Goal: Task Accomplishment & Management: Manage account settings

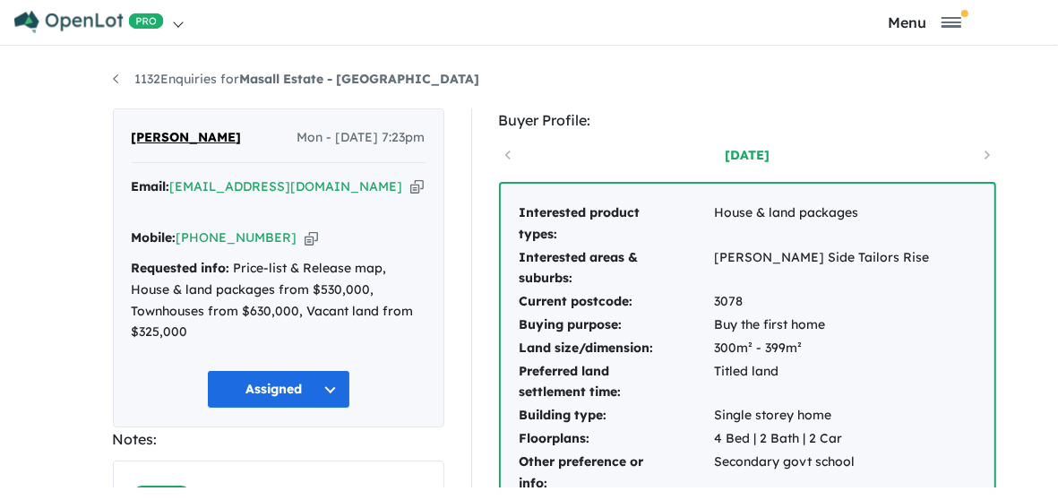
click at [266, 374] on button "Assigned" at bounding box center [278, 389] width 143 height 39
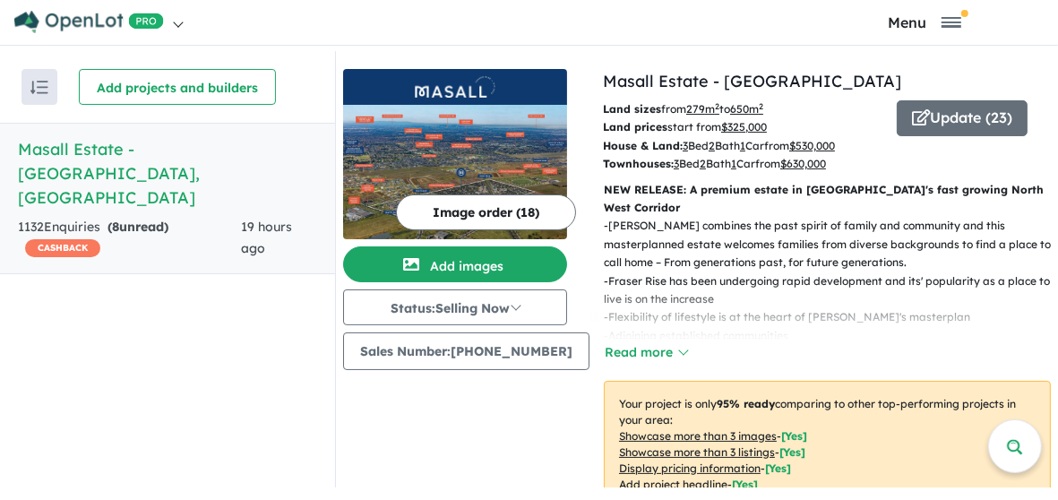
click at [138, 219] on strong "( 8 unread)" at bounding box center [138, 227] width 61 height 16
click at [99, 167] on h5 "Masall Estate - Fraser Rise , VIC" at bounding box center [167, 173] width 299 height 73
click at [88, 217] on div "1132 Enquir ies ( 8 unread) CASHBACK" at bounding box center [130, 238] width 224 height 43
click at [125, 219] on strong "( 8 unread)" at bounding box center [138, 227] width 61 height 16
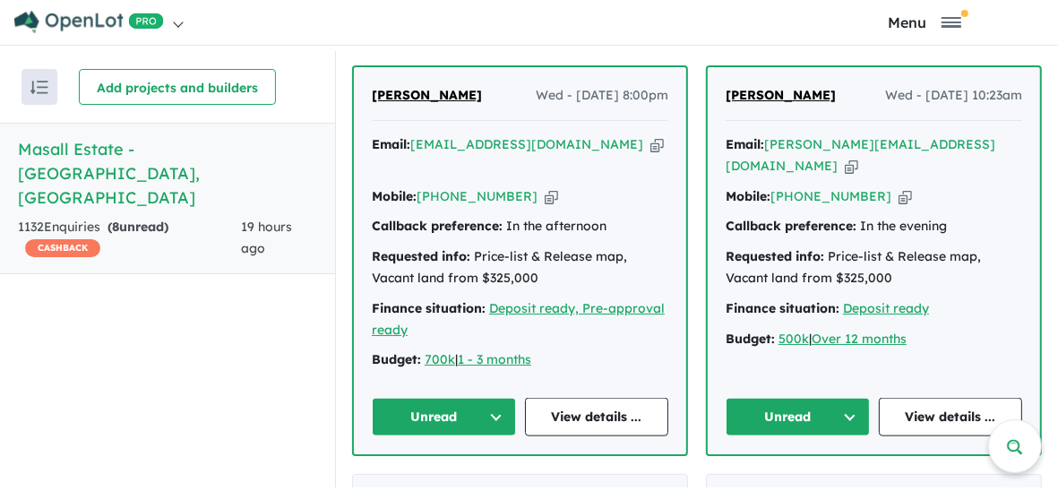
scroll to position [1232, 0]
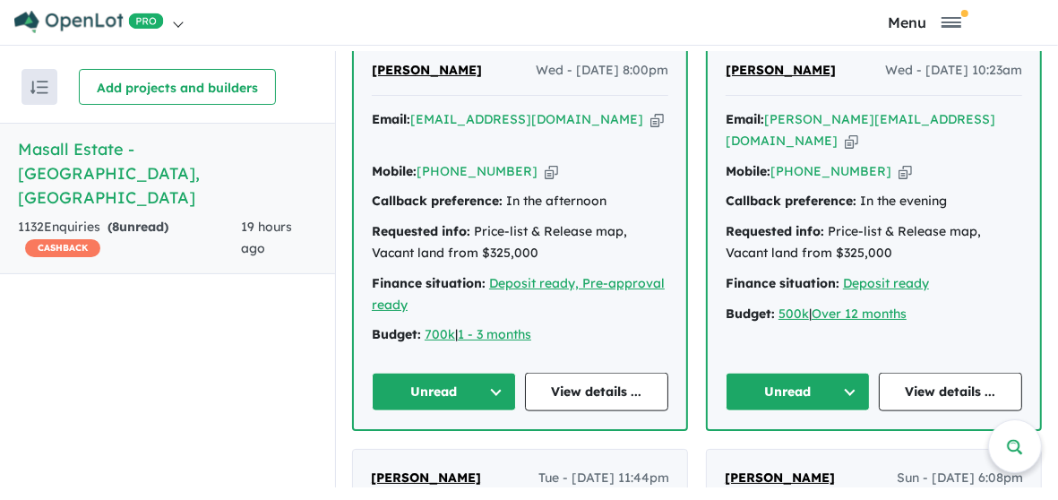
click at [450, 373] on button "Unread" at bounding box center [444, 392] width 144 height 39
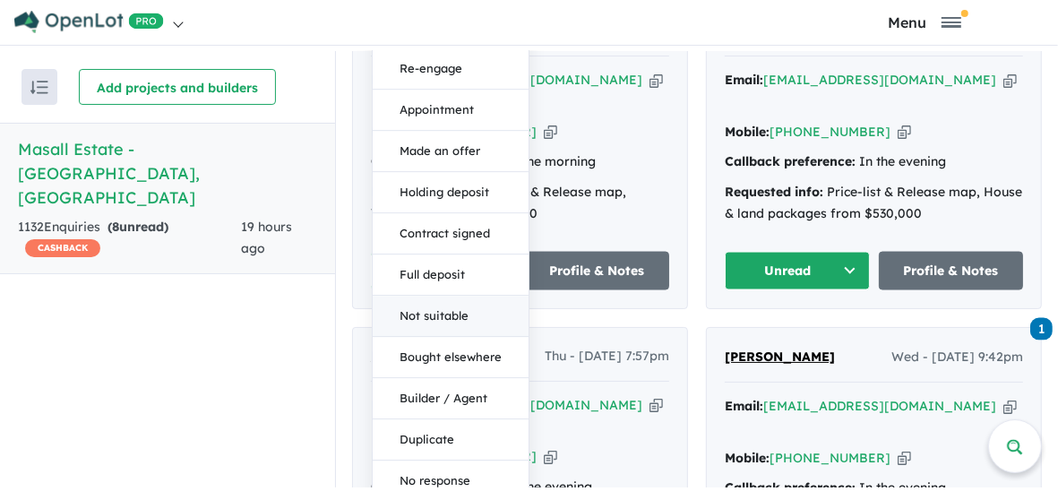
scroll to position [1792, 0]
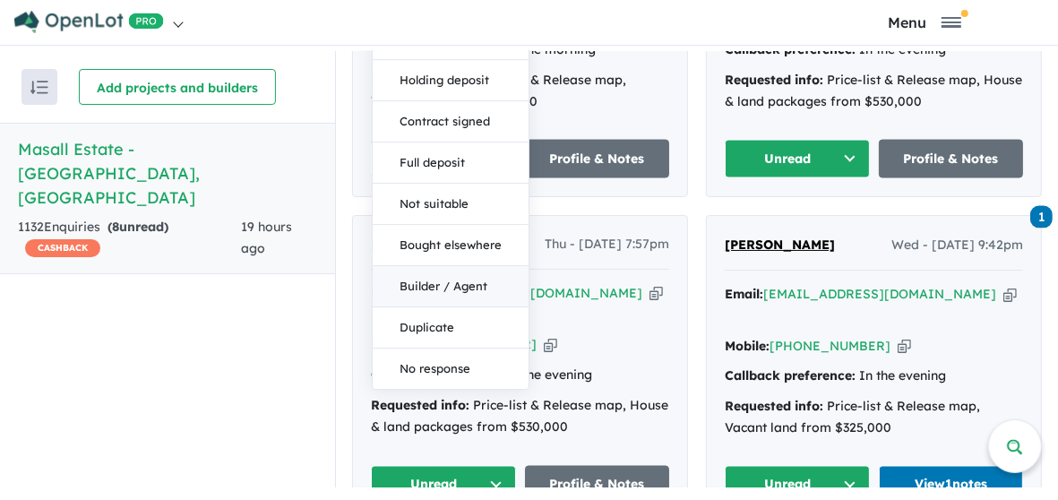
click at [421, 267] on button "Builder / Agent" at bounding box center [451, 287] width 156 height 41
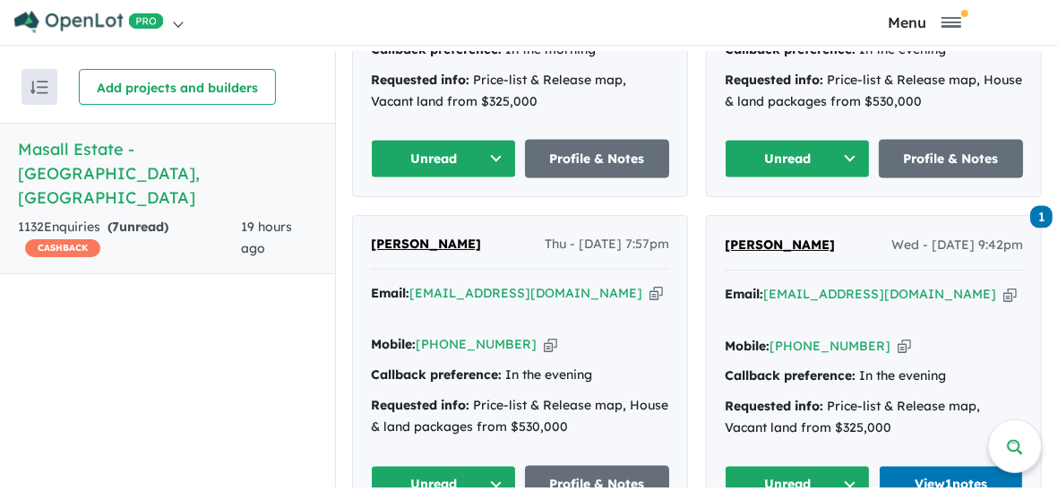
click at [450, 466] on button "Unread" at bounding box center [443, 485] width 145 height 39
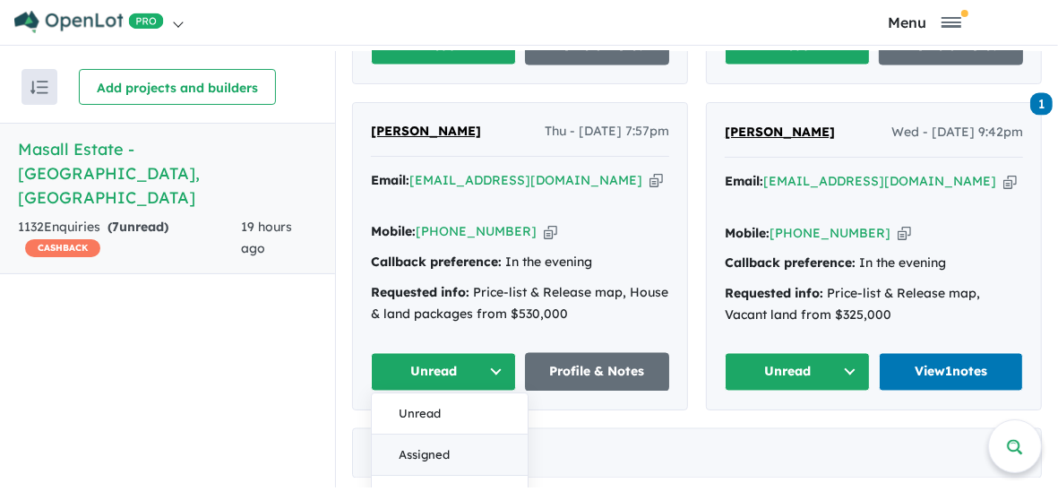
click at [432, 435] on button "Assigned" at bounding box center [450, 455] width 156 height 41
click at [432, 428] on div "September 2025 - 16 Enquir ies ( 0 unread)" at bounding box center [697, 453] width 690 height 50
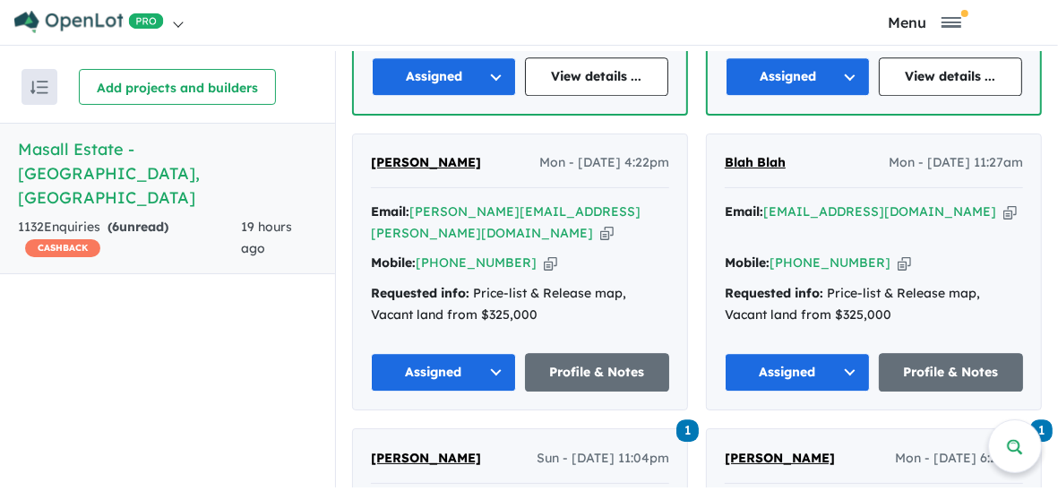
scroll to position [3199, 0]
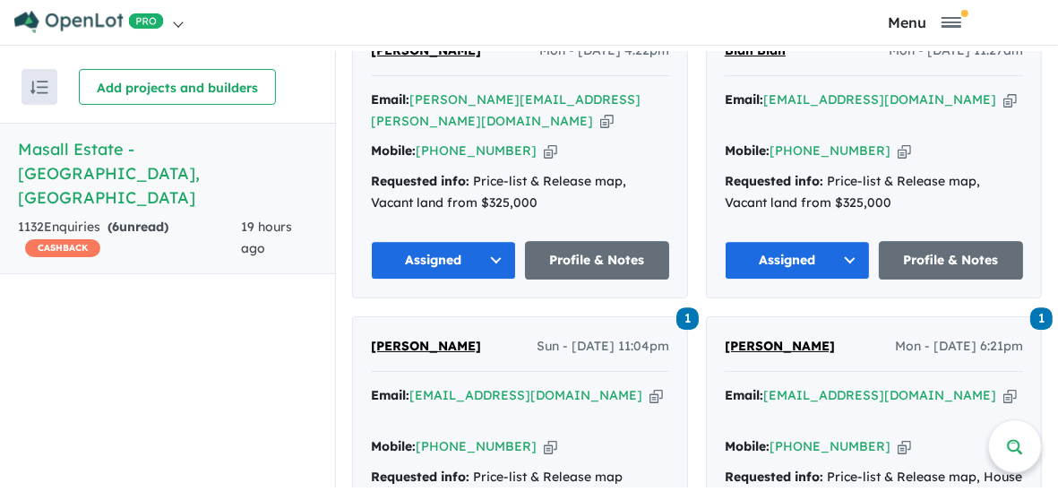
click at [687, 307] on span "1" at bounding box center [688, 318] width 22 height 22
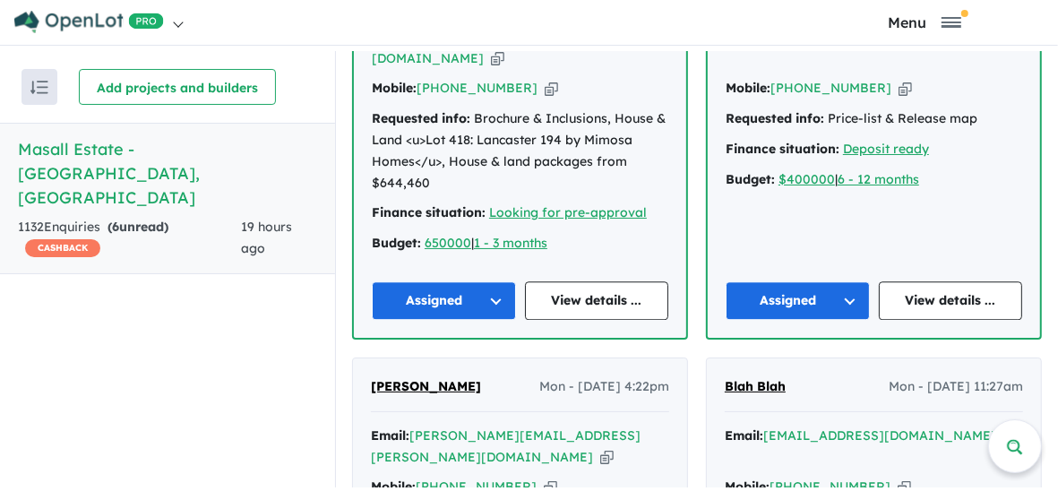
scroll to position [2751, 0]
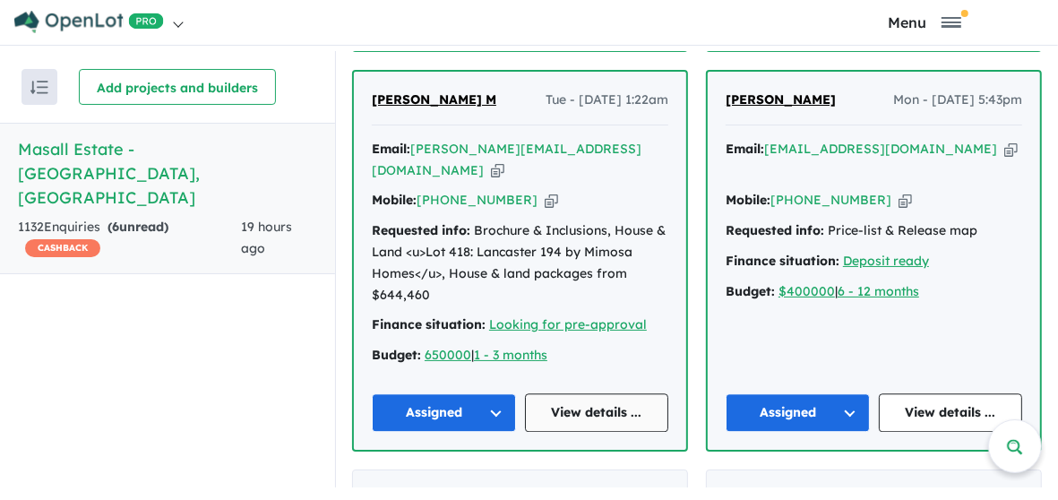
click at [589, 393] on link "View details ..." at bounding box center [597, 412] width 144 height 39
click at [946, 393] on link "View details ..." at bounding box center [951, 412] width 144 height 39
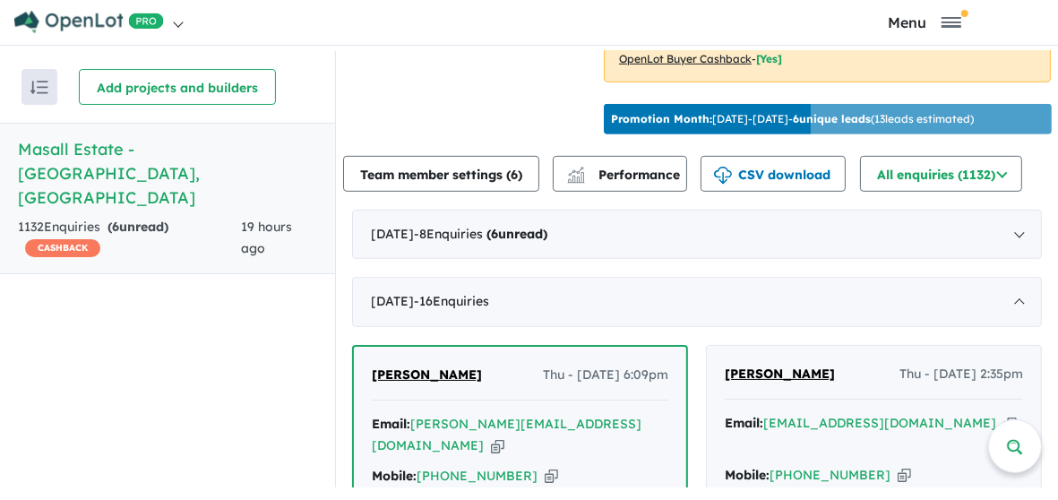
scroll to position [622, 0]
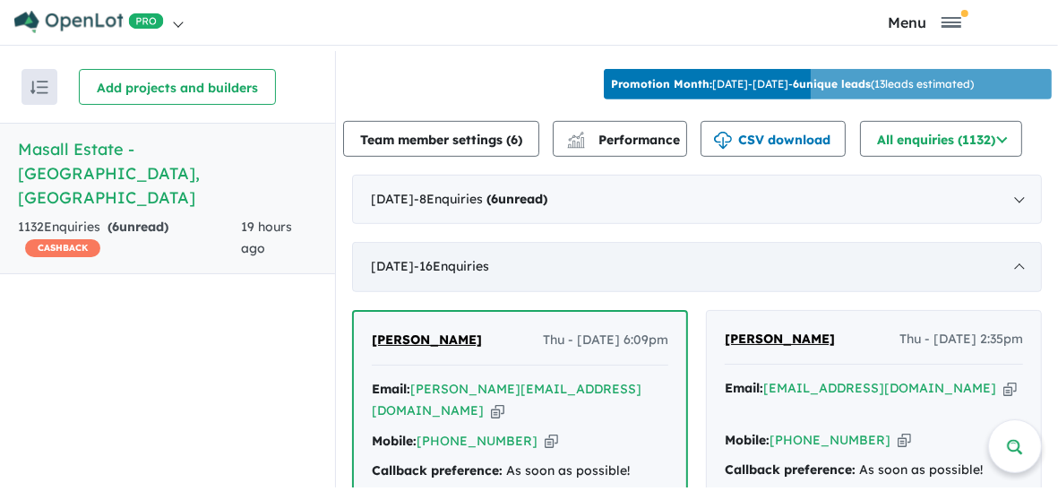
click at [1012, 276] on div "September 2025 - 16 Enquir ies ( 0 unread)" at bounding box center [697, 267] width 690 height 50
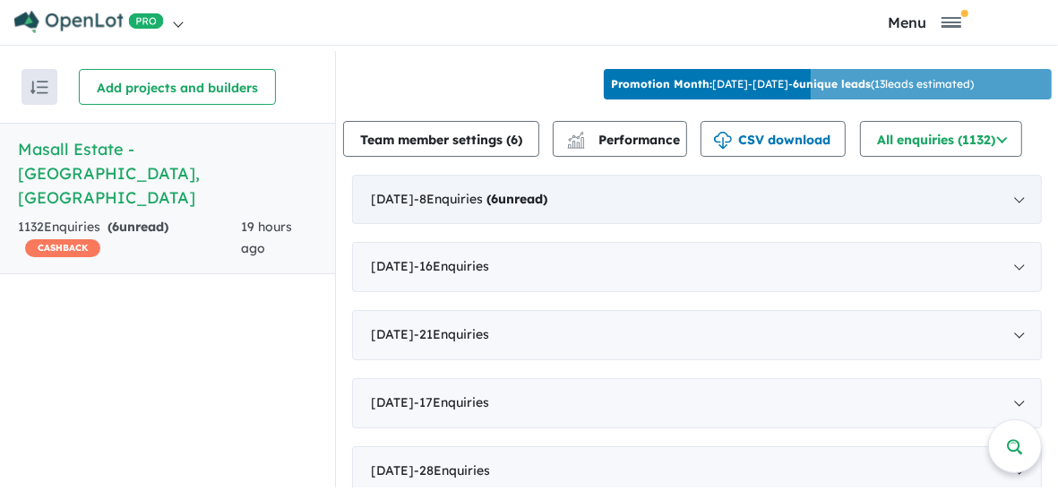
click at [650, 213] on div "October 2025 - 8 Enquir ies ( 6 unread)" at bounding box center [697, 200] width 690 height 50
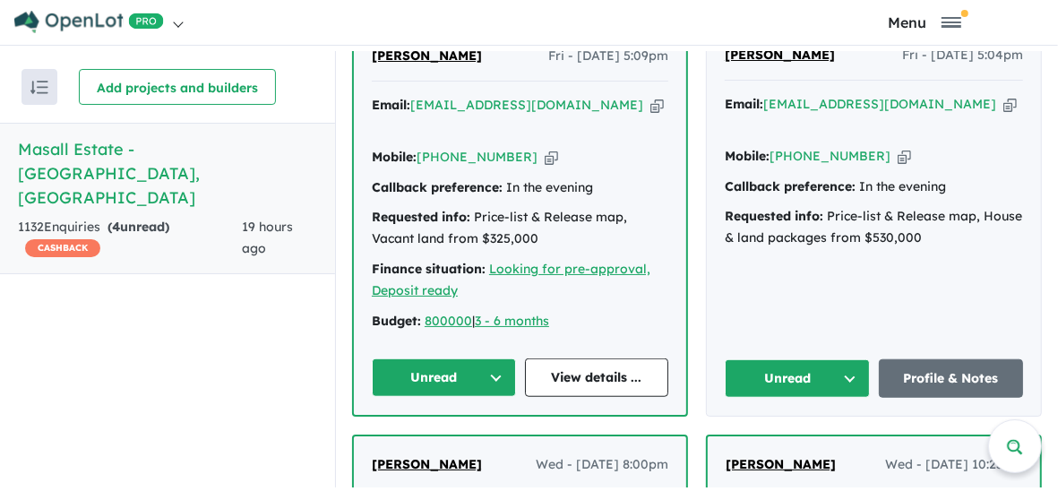
scroll to position [846, 0]
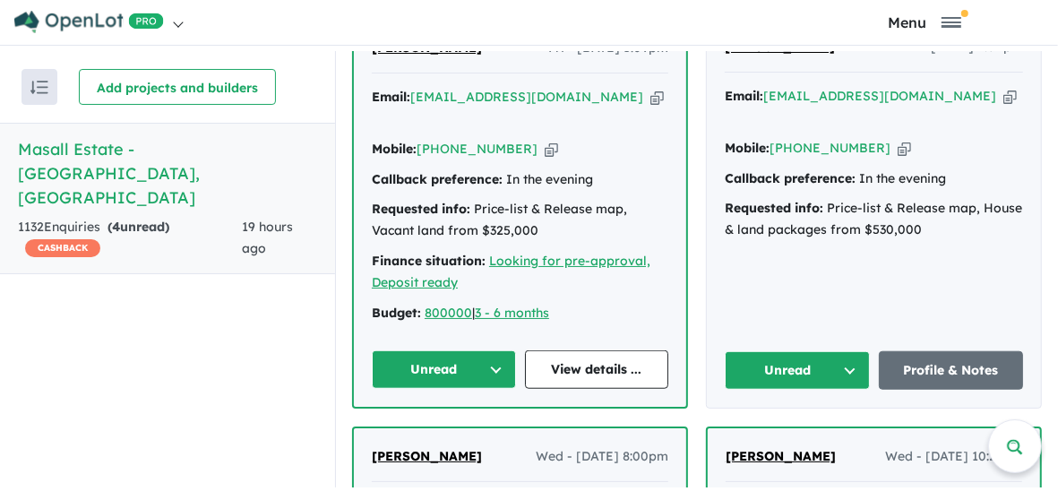
click at [799, 353] on button "Unread" at bounding box center [797, 370] width 145 height 39
click at [796, 440] on button "Assigned" at bounding box center [804, 454] width 156 height 41
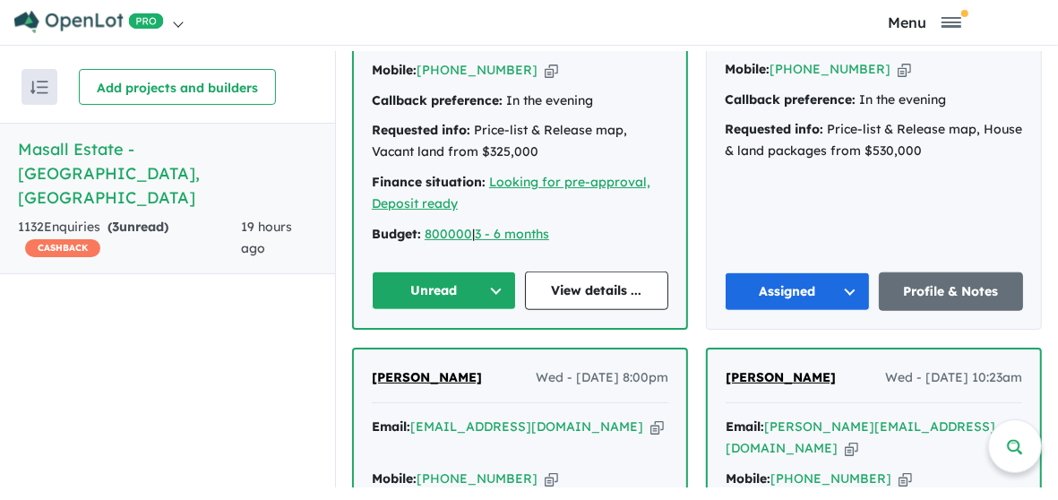
scroll to position [958, 0]
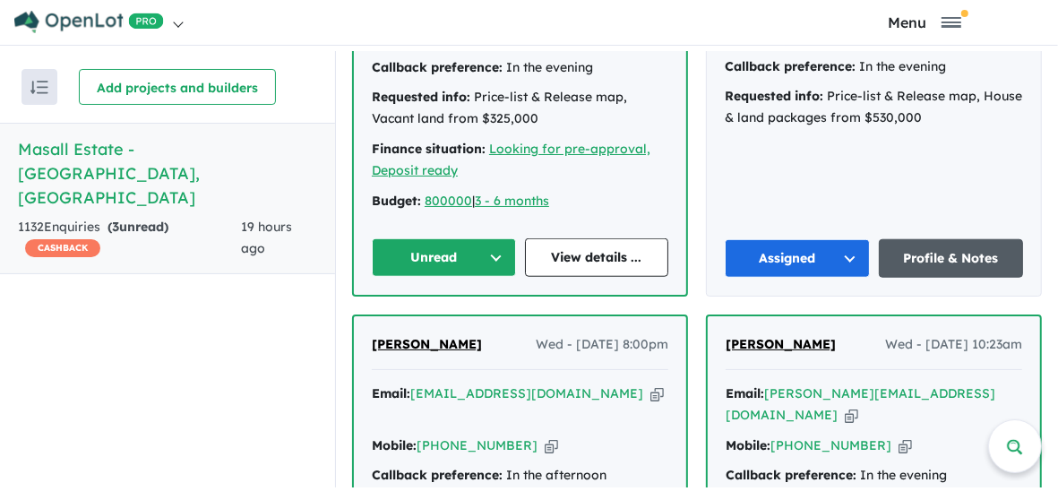
click at [947, 245] on link "Profile & Notes" at bounding box center [951, 258] width 145 height 39
click at [449, 244] on button "Unread" at bounding box center [444, 257] width 144 height 39
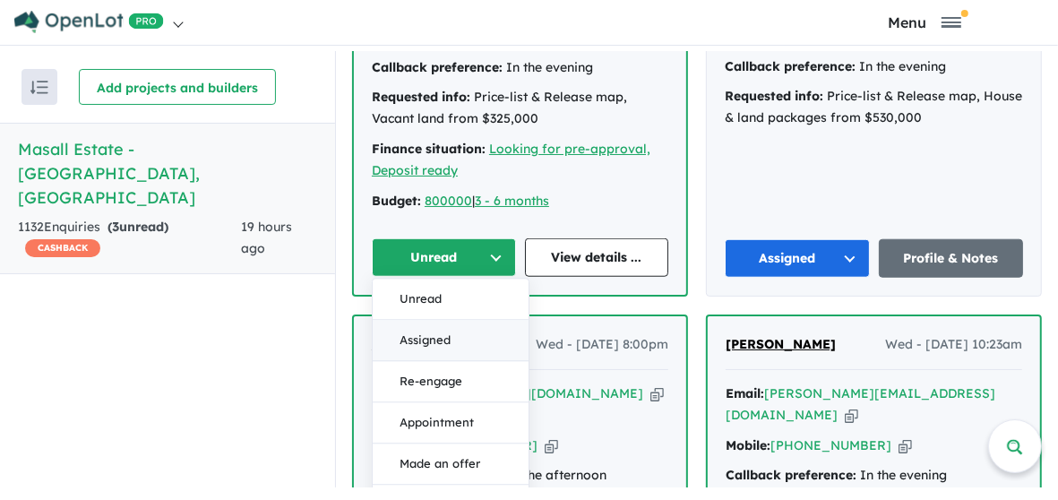
click at [446, 329] on button "Assigned" at bounding box center [451, 341] width 156 height 41
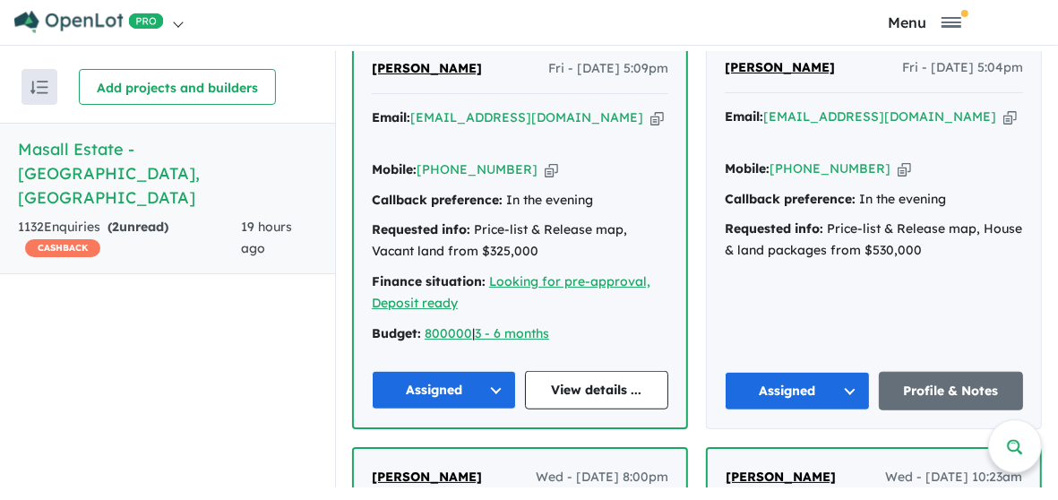
scroll to position [846, 0]
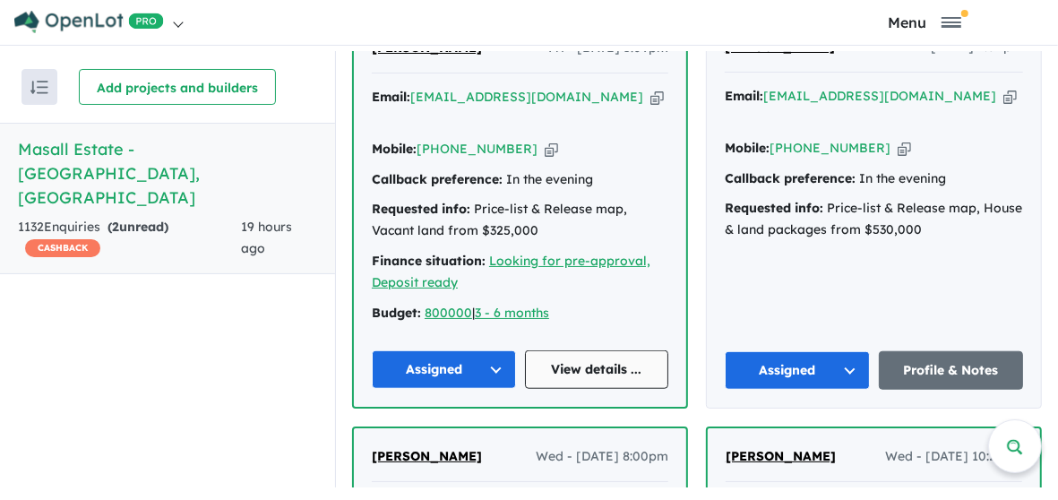
click at [597, 358] on link "View details ..." at bounding box center [597, 369] width 144 height 39
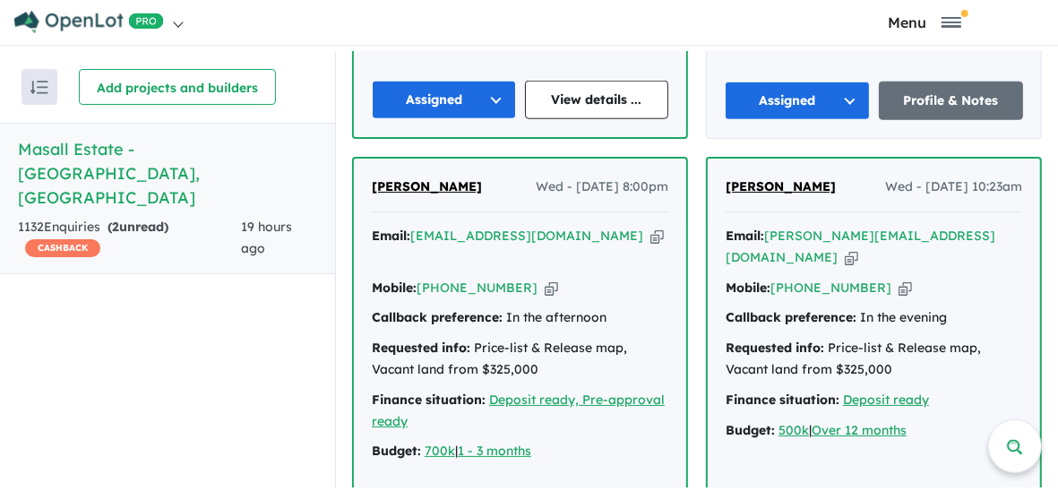
scroll to position [1182, 0]
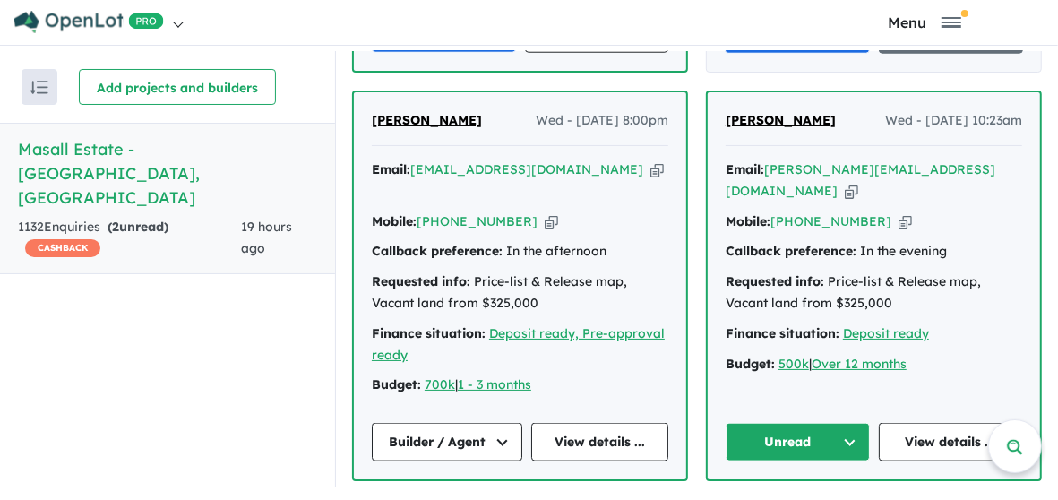
click at [825, 423] on button "Unread" at bounding box center [798, 442] width 144 height 39
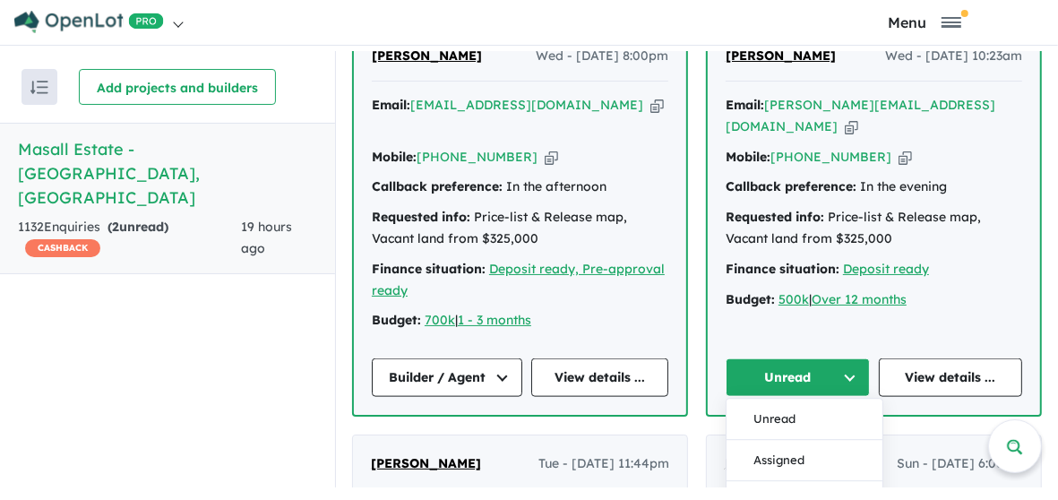
scroll to position [1406, 0]
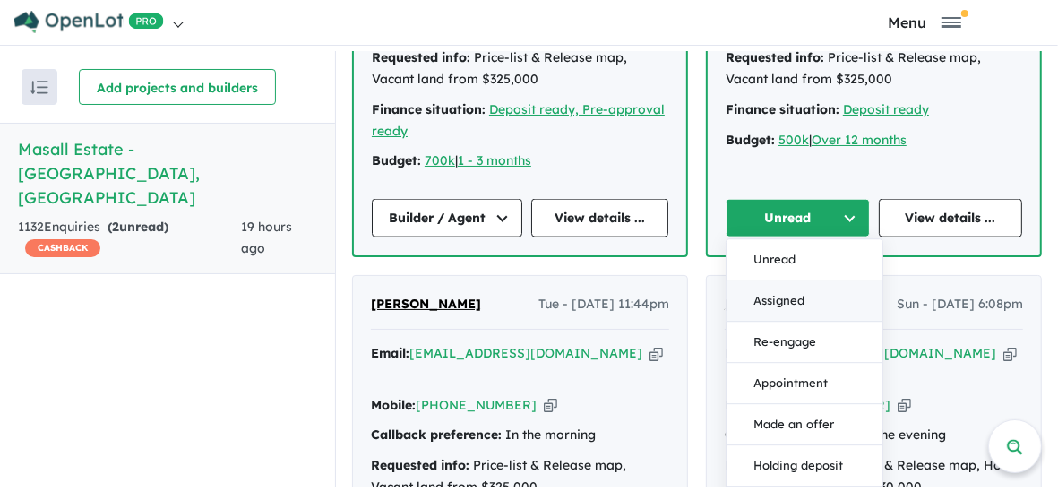
click at [787, 281] on button "Assigned" at bounding box center [805, 301] width 156 height 41
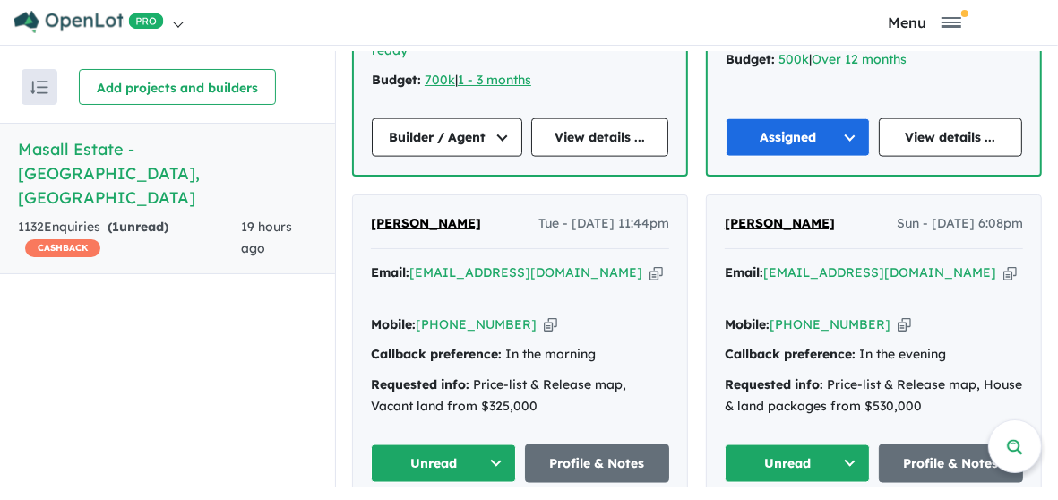
scroll to position [1630, 0]
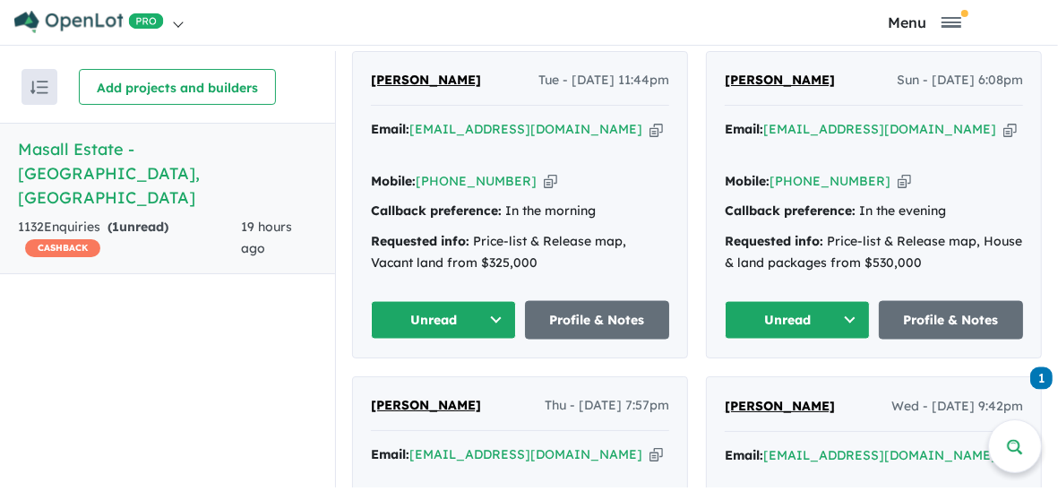
click at [794, 301] on button "Unread" at bounding box center [797, 320] width 145 height 39
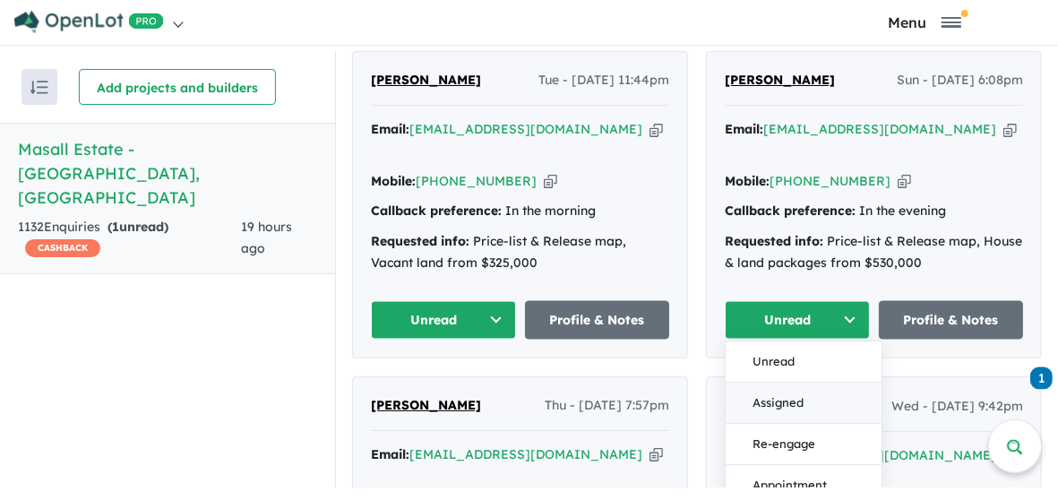
click at [793, 383] on button "Assigned" at bounding box center [804, 403] width 156 height 41
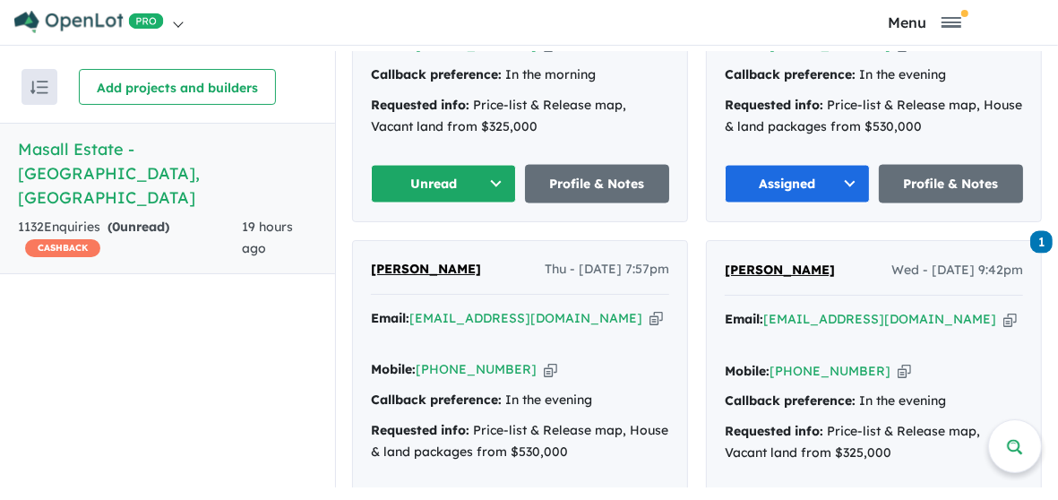
scroll to position [1854, 0]
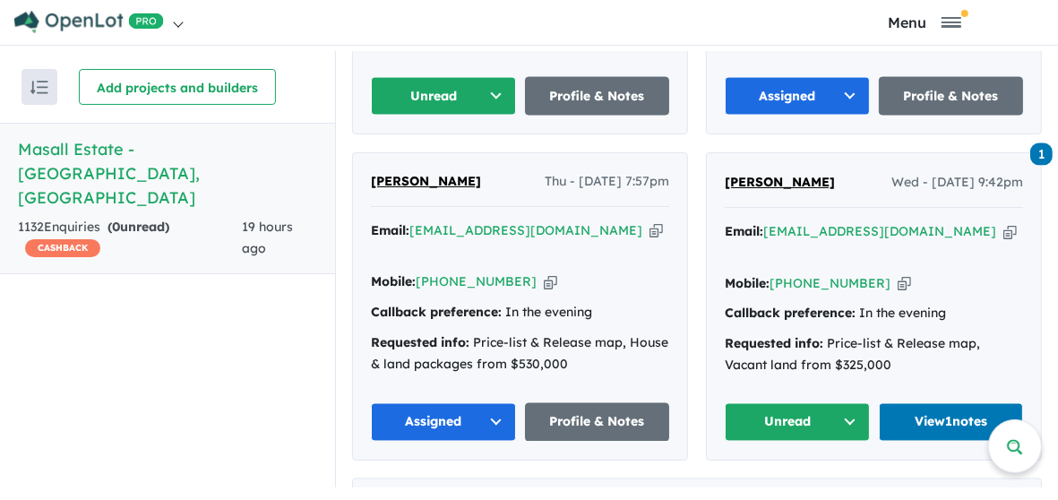
click at [804, 403] on button "Unread" at bounding box center [797, 422] width 145 height 39
click at [791, 485] on button "Assigned" at bounding box center [804, 505] width 156 height 41
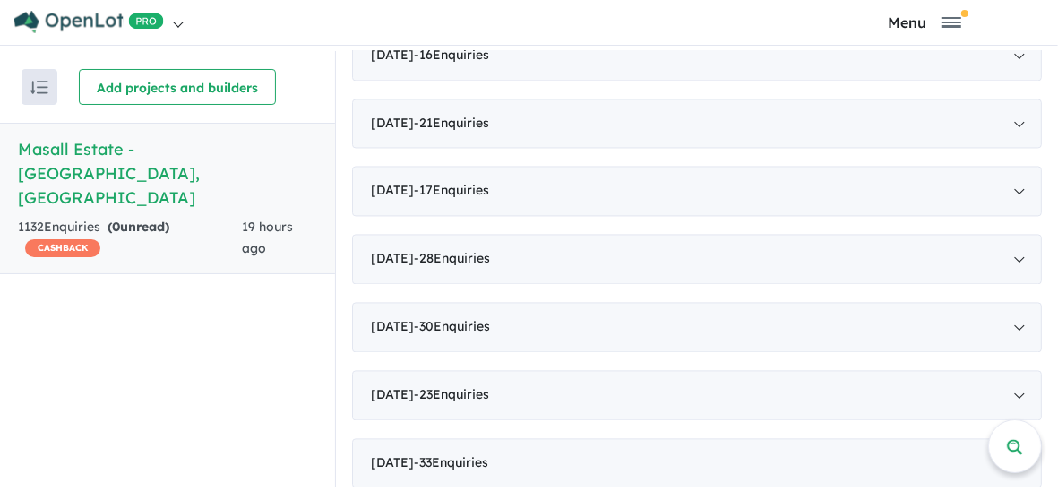
scroll to position [1966, 0]
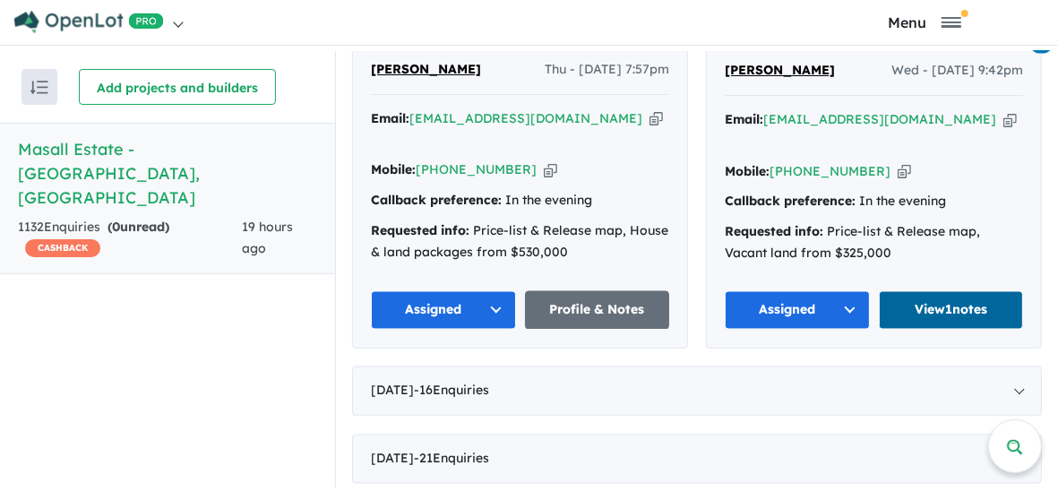
click at [938, 291] on link "View 1 notes" at bounding box center [951, 310] width 145 height 39
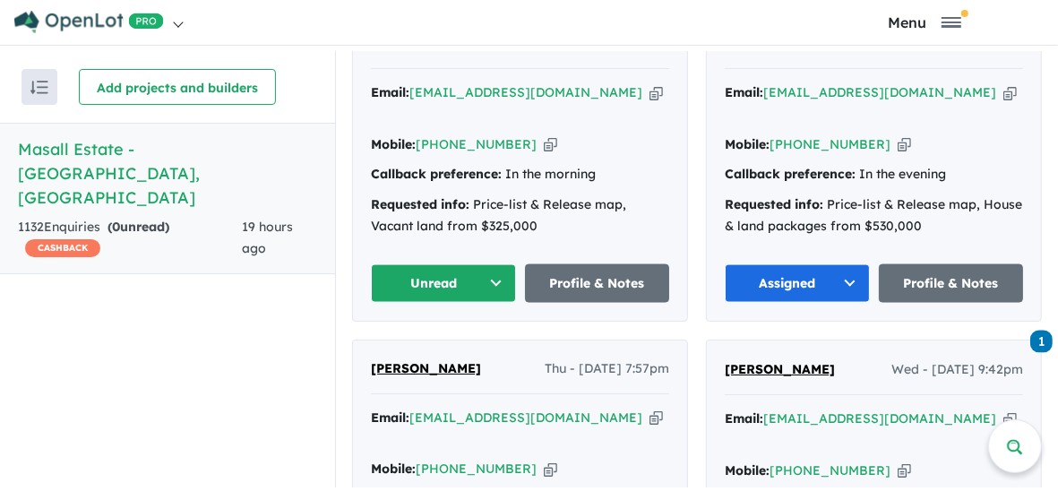
scroll to position [1630, 0]
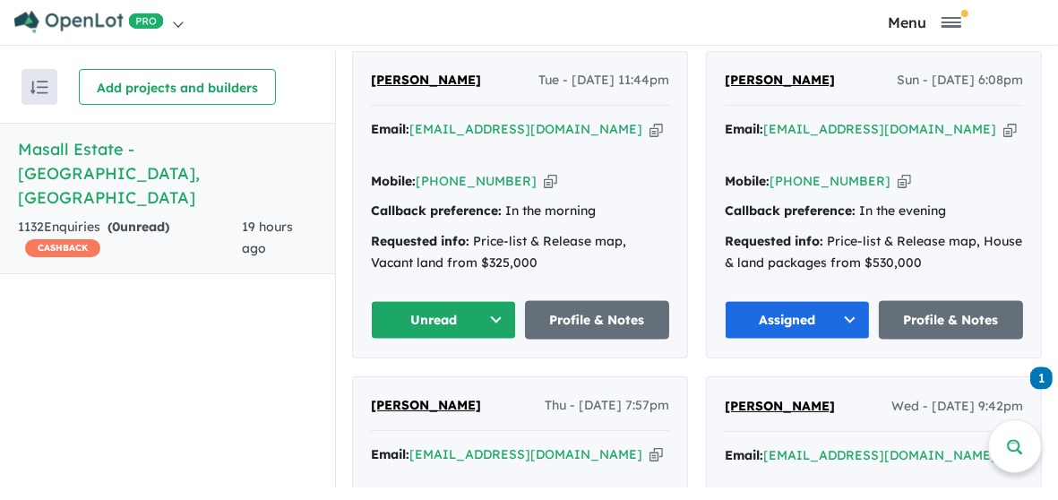
click at [436, 301] on button "Unread" at bounding box center [443, 320] width 145 height 39
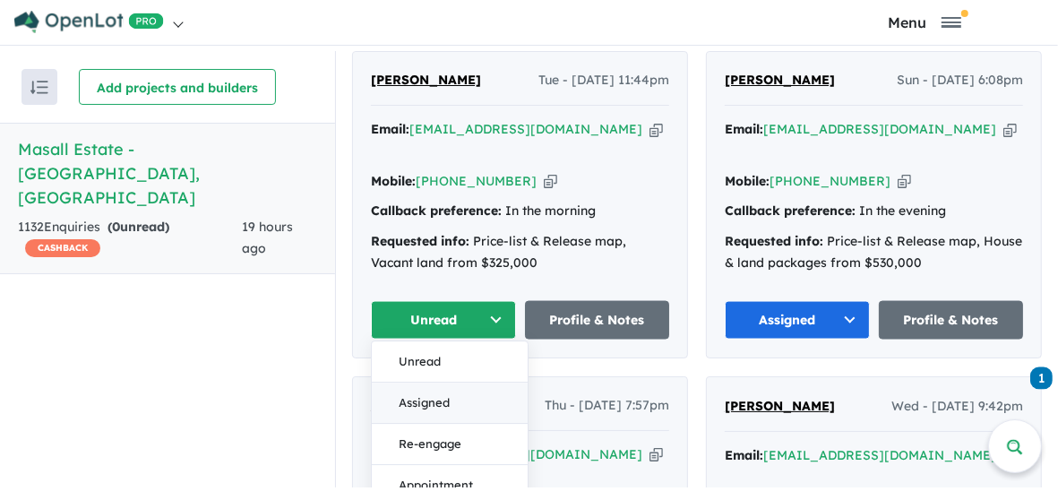
click at [427, 383] on button "Assigned" at bounding box center [450, 403] width 156 height 41
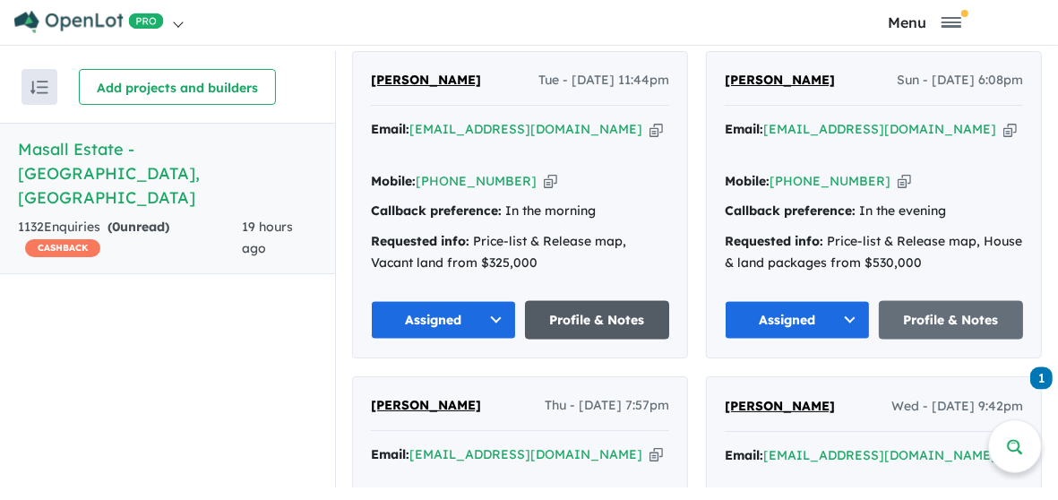
click at [586, 301] on link "Profile & Notes" at bounding box center [597, 320] width 145 height 39
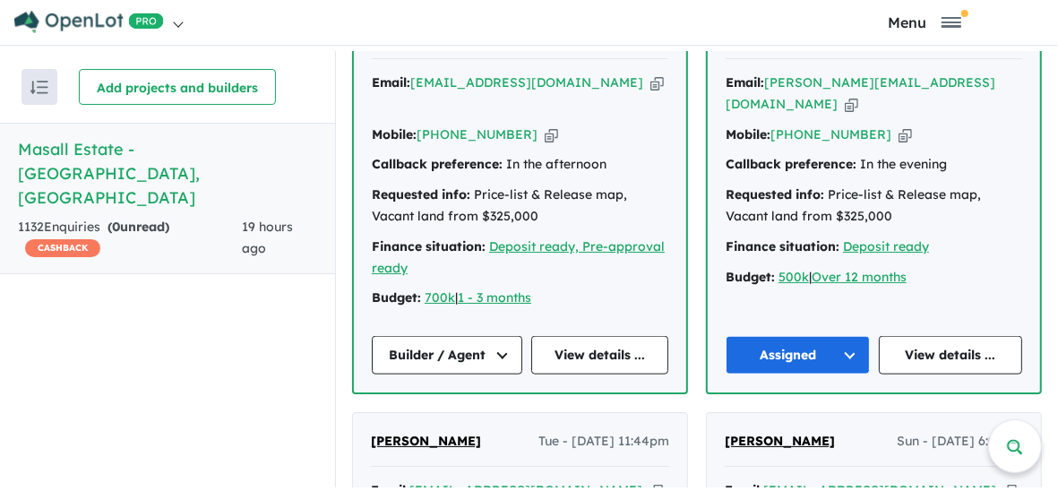
scroll to position [1294, 0]
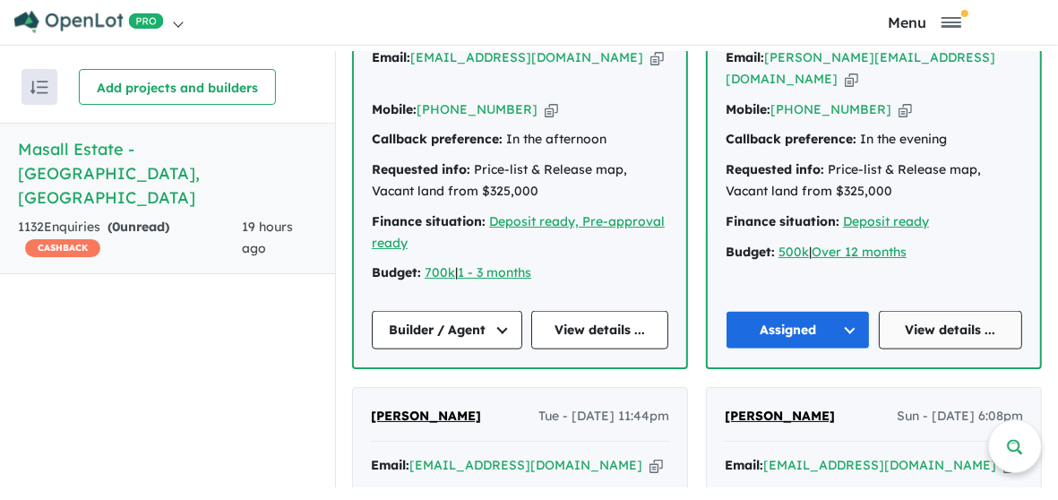
click at [952, 311] on link "View details ..." at bounding box center [951, 330] width 144 height 39
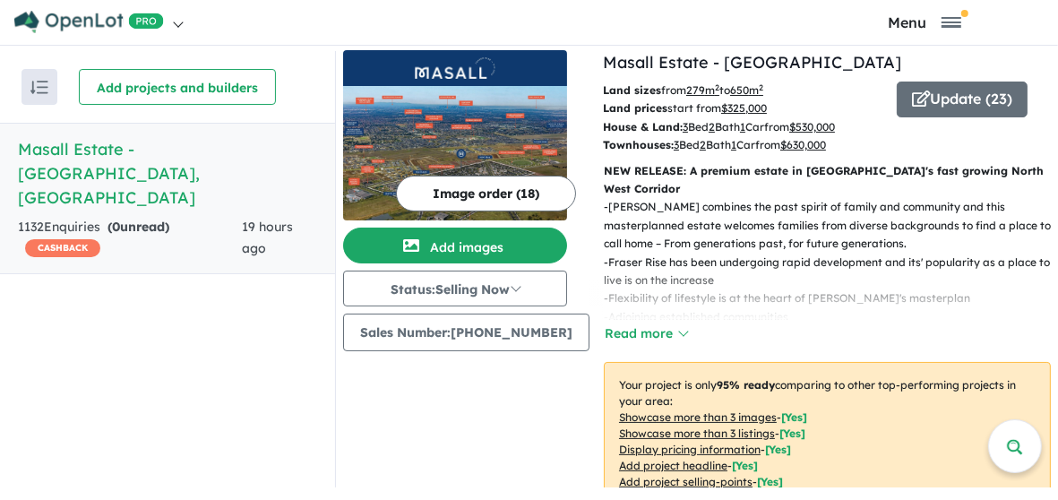
scroll to position [0, 0]
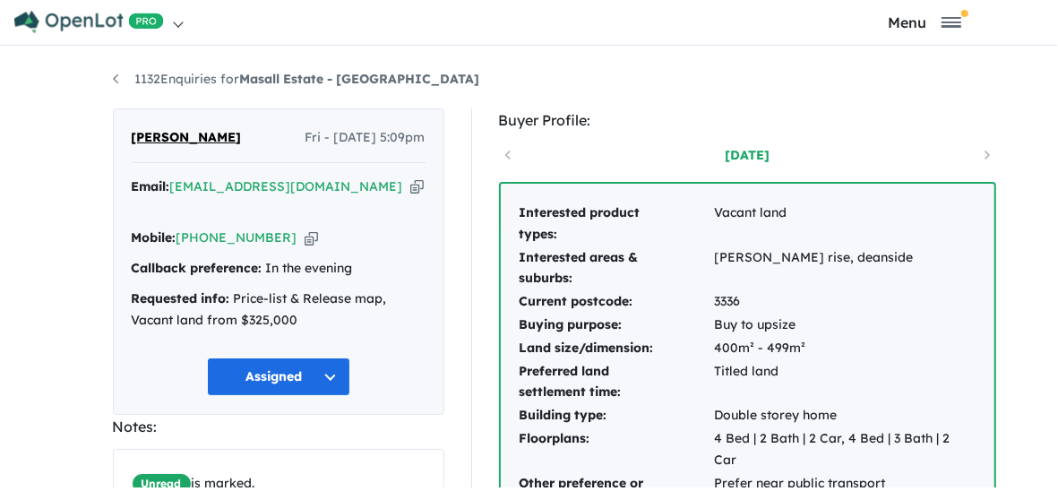
scroll to position [261, 0]
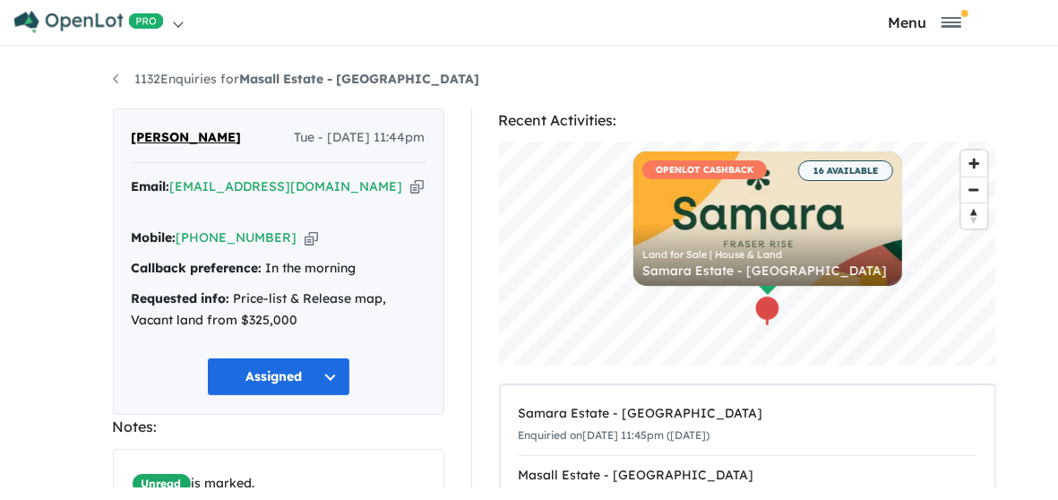
scroll to position [55, 0]
